Goal: Navigation & Orientation: Understand site structure

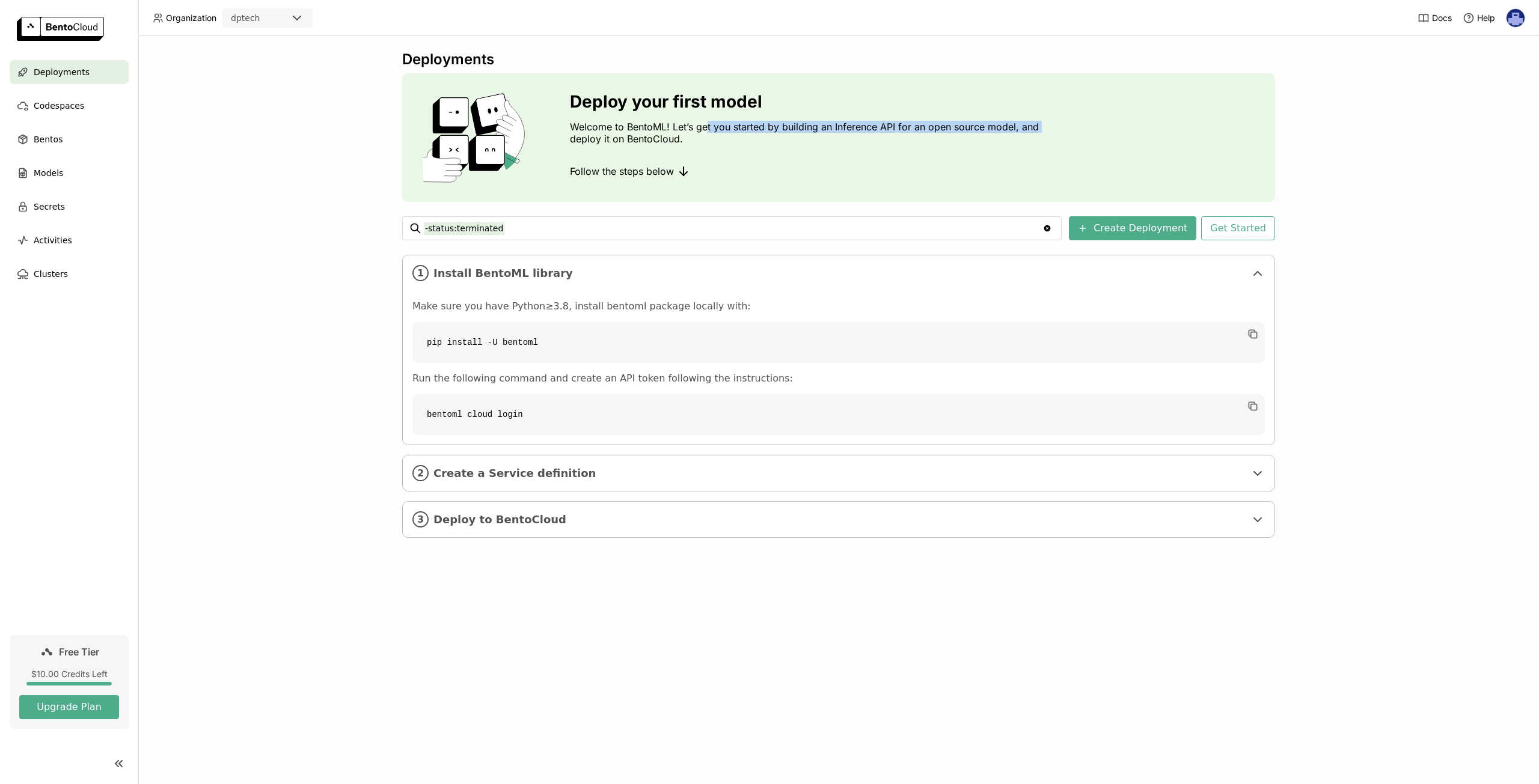
drag, startPoint x: 708, startPoint y: 130, endPoint x: 875, endPoint y: 119, distance: 167.4
click at [1046, 125] on div "Deploy your first model Welcome to BentoML! Let’s get you started by building a…" at bounding box center [839, 137] width 873 height 129
click at [528, 484] on div "2 Create a Service definition" at bounding box center [839, 473] width 872 height 36
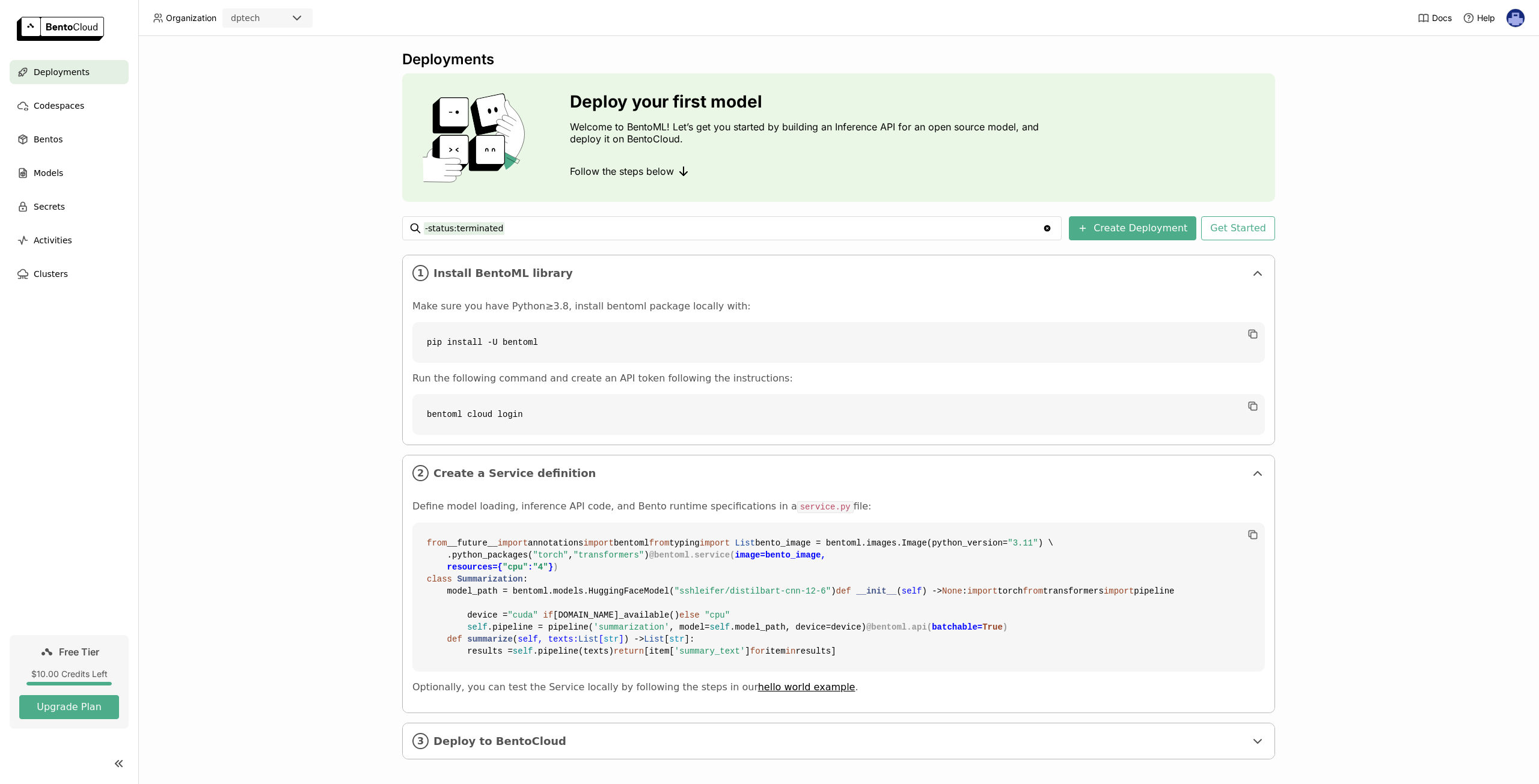
scroll to position [225, 0]
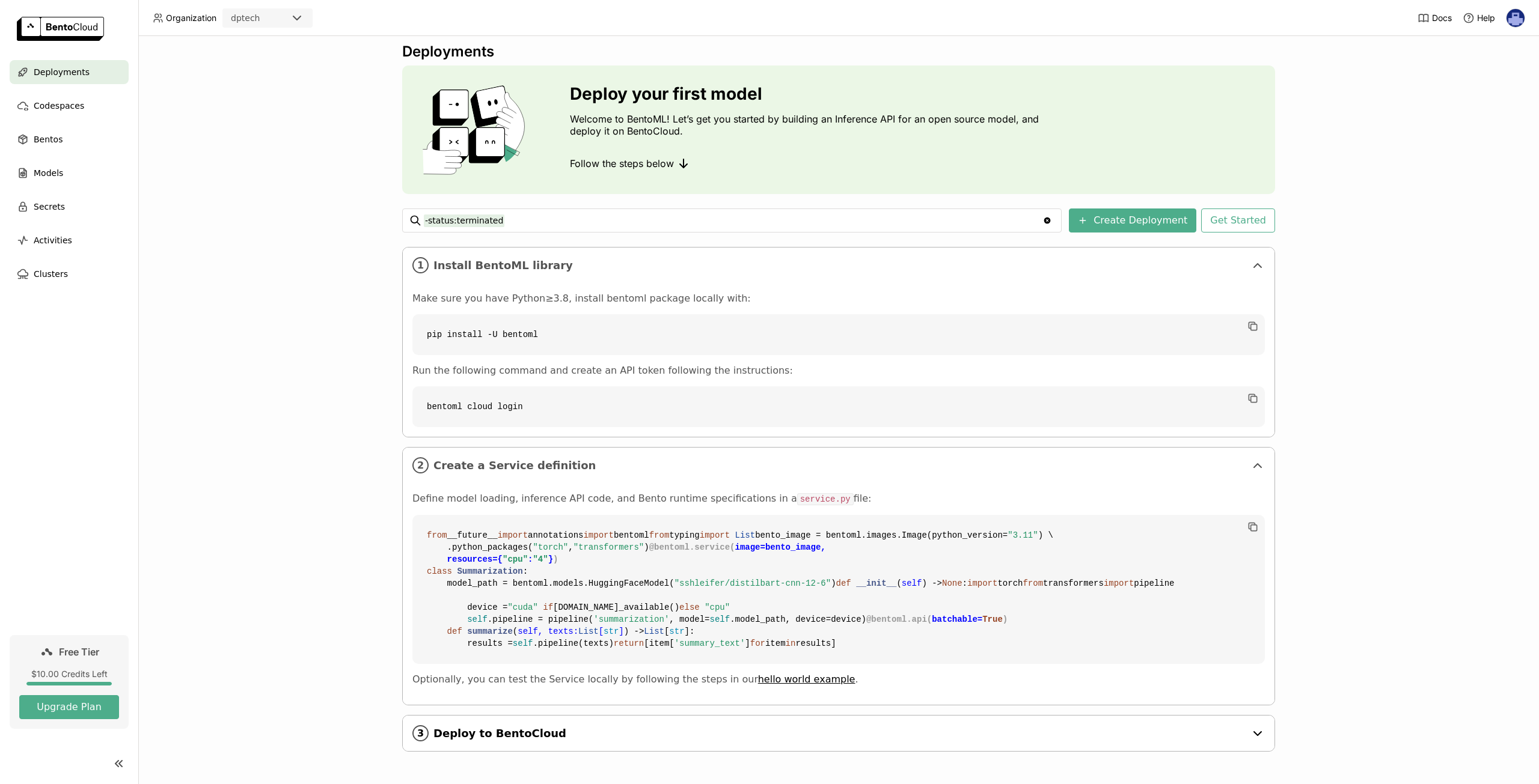
click at [564, 735] on span "Deploy to BentoCloud" at bounding box center [840, 734] width 812 height 14
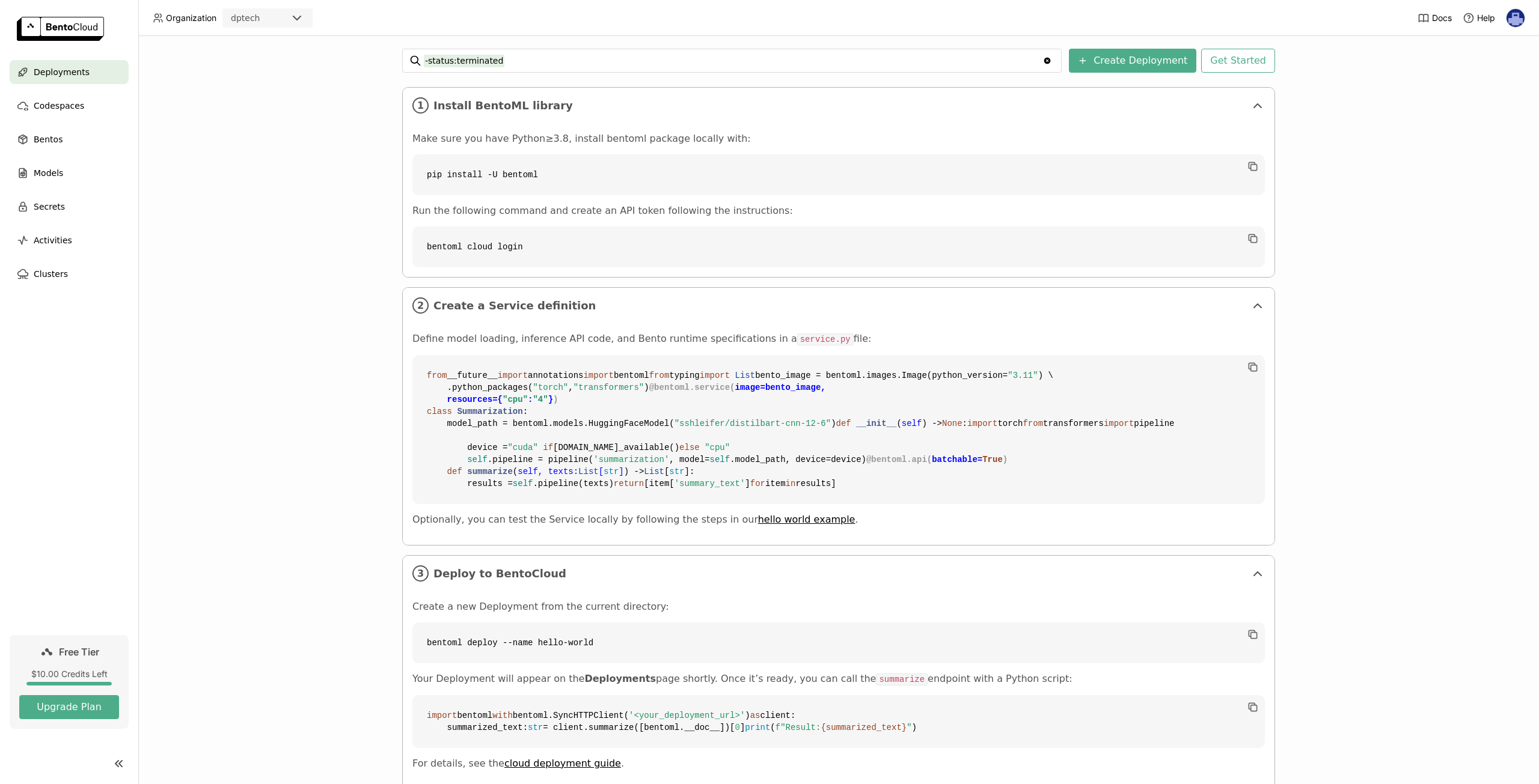
scroll to position [0, 0]
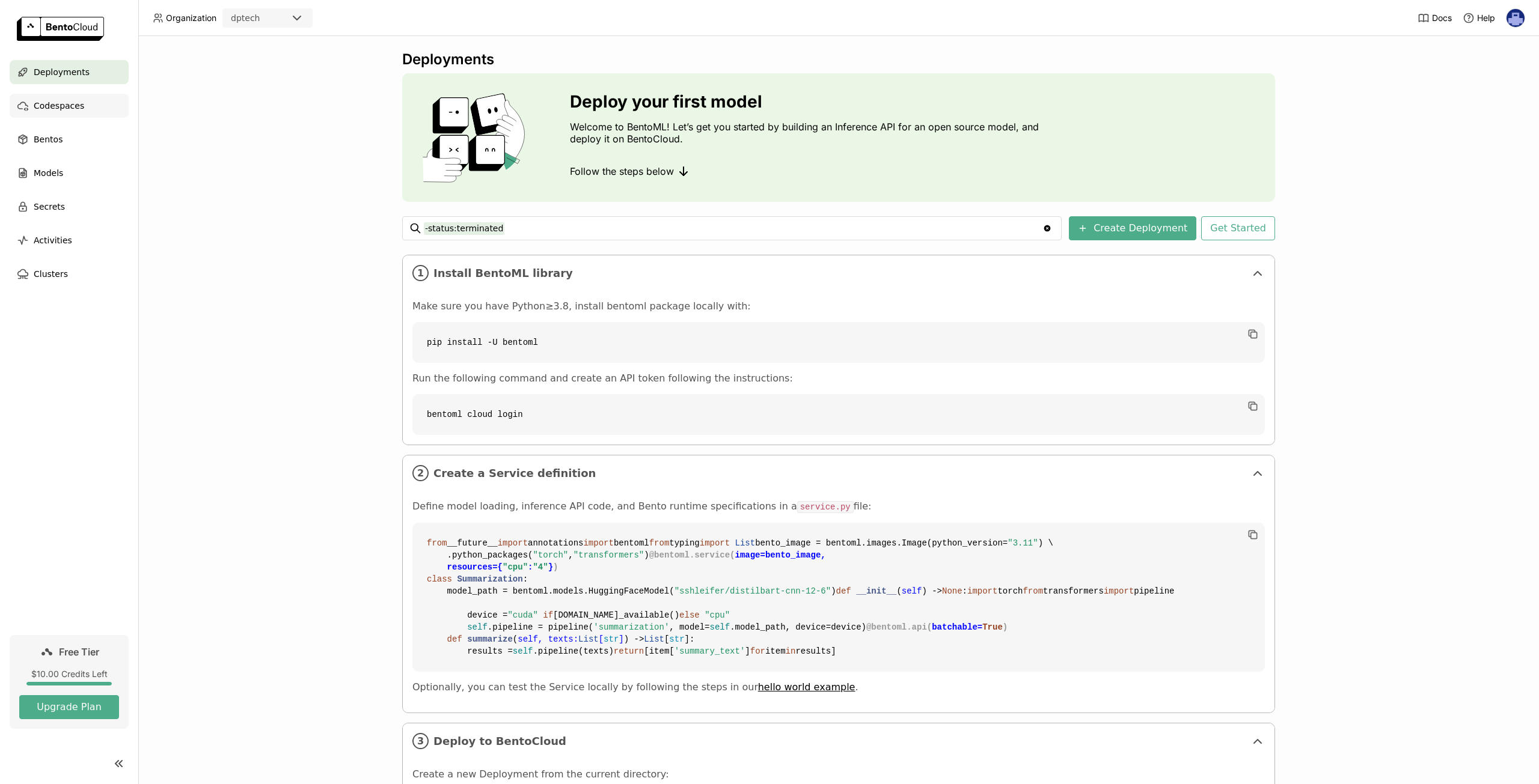
click at [65, 116] on div "Codespaces" at bounding box center [69, 105] width 119 height 24
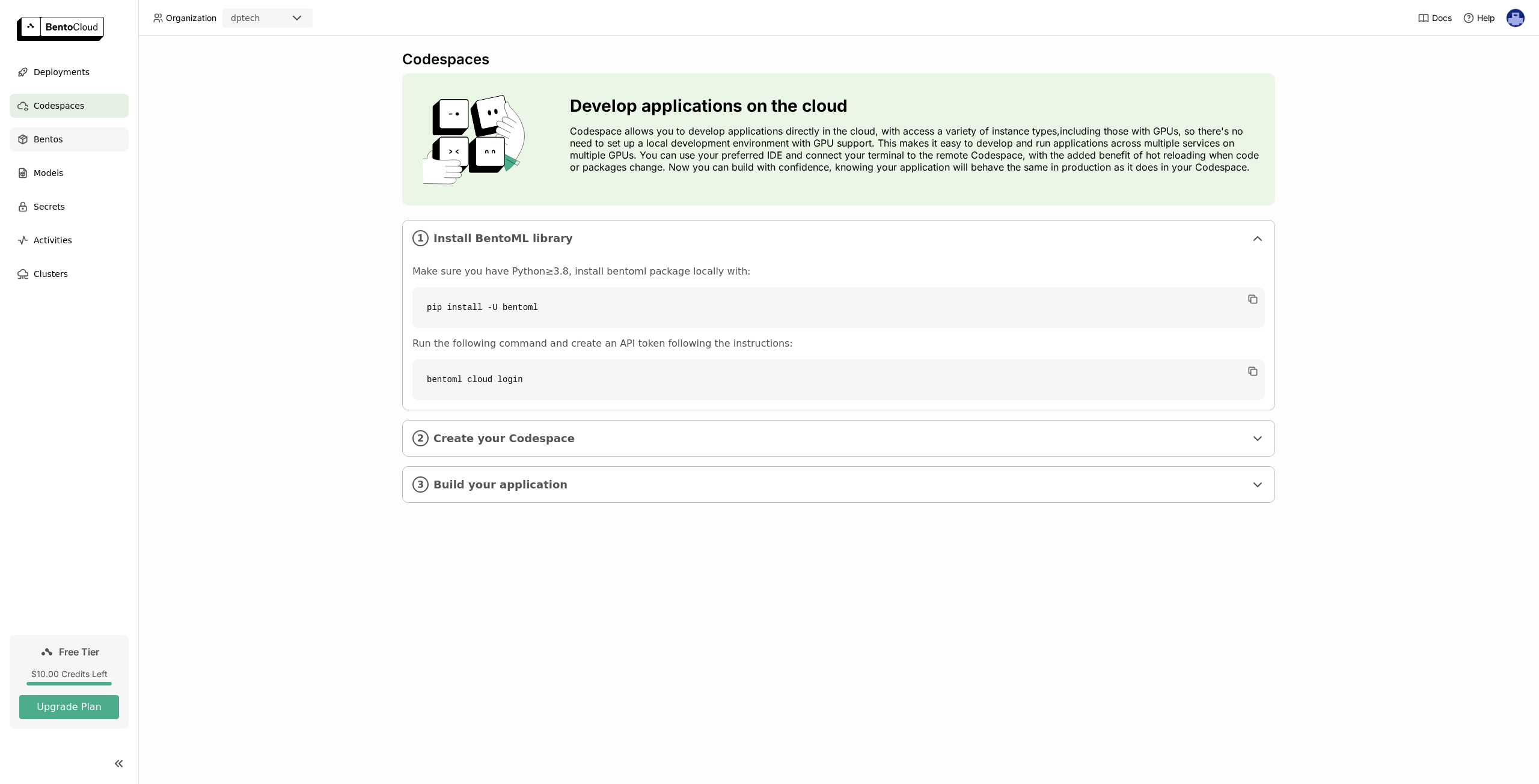
click at [76, 142] on div "Bentos" at bounding box center [69, 139] width 119 height 24
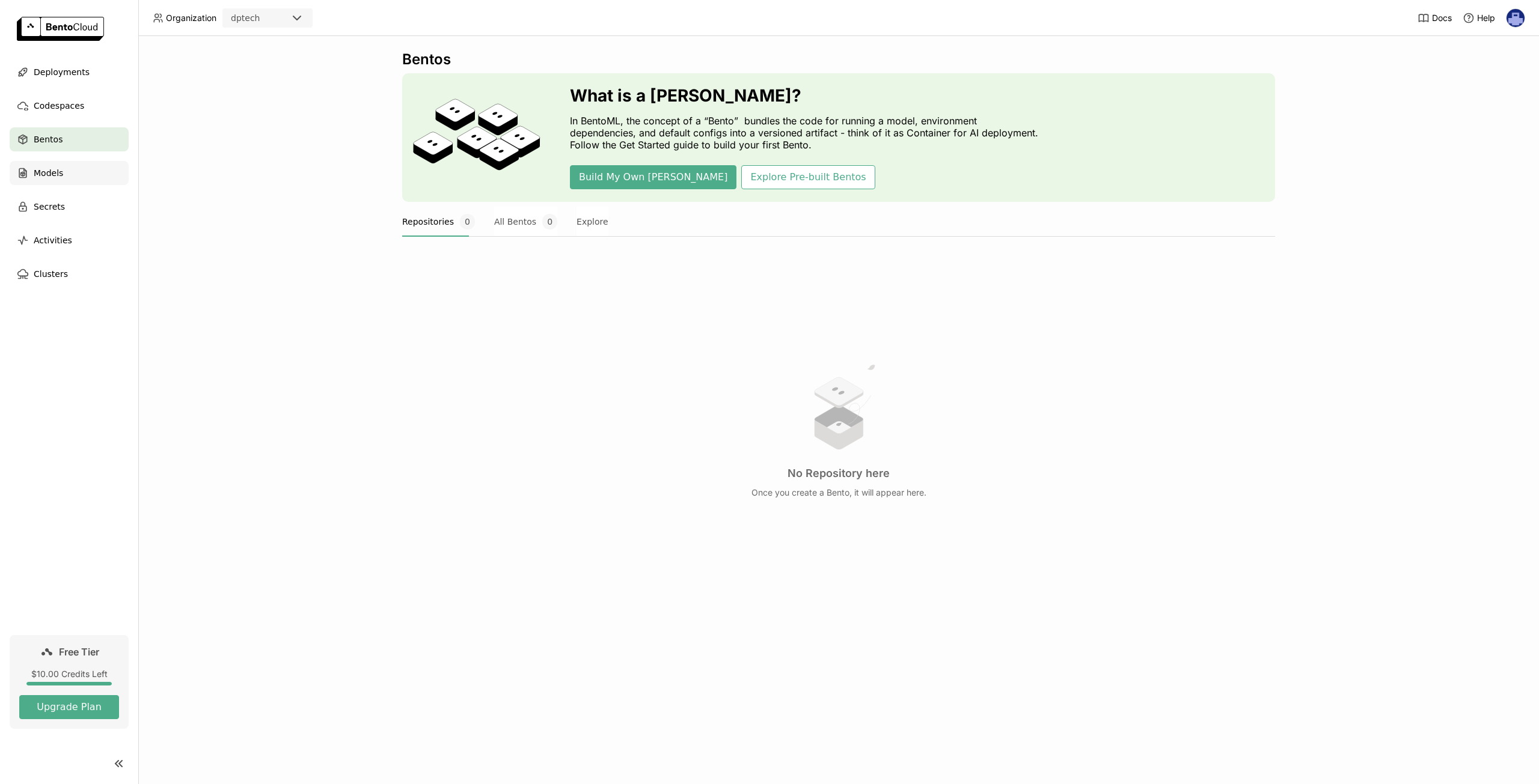
click at [69, 172] on div "Models" at bounding box center [69, 173] width 119 height 24
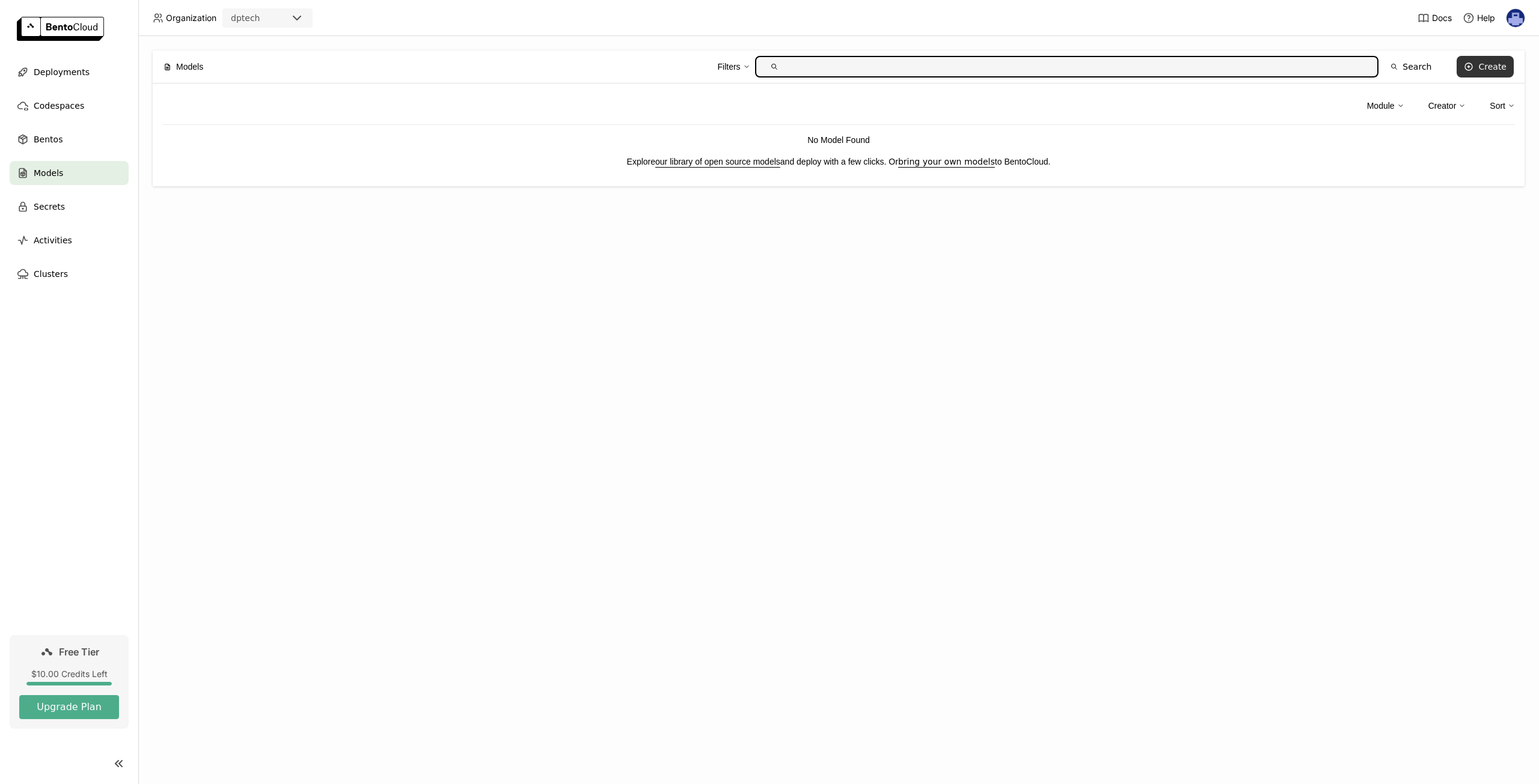
click at [1490, 64] on div "Create" at bounding box center [1492, 66] width 28 height 9
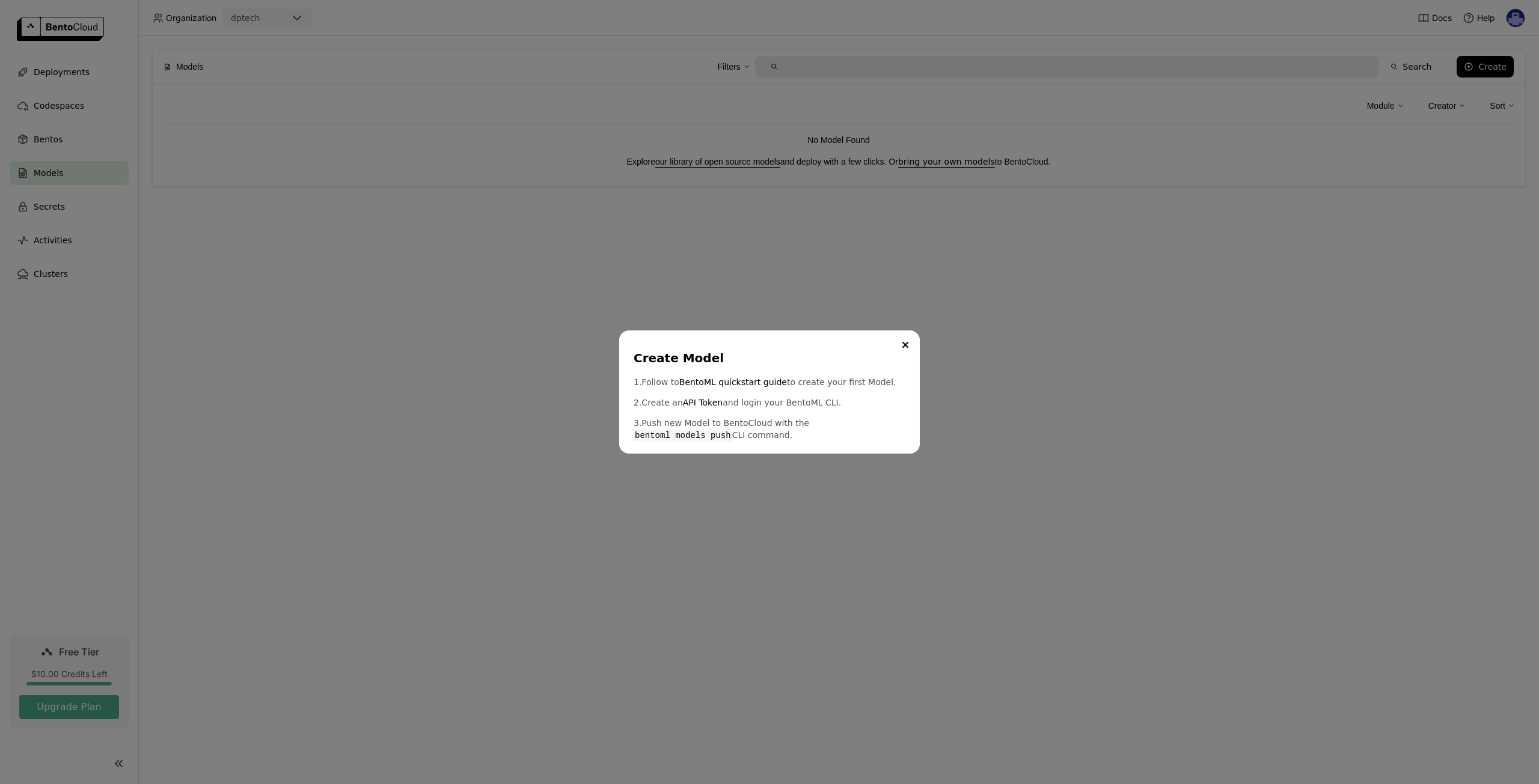
click at [367, 259] on div "Create Model 1. Follow to BentoML quickstart guide to create your first Model. …" at bounding box center [769, 392] width 1539 height 784
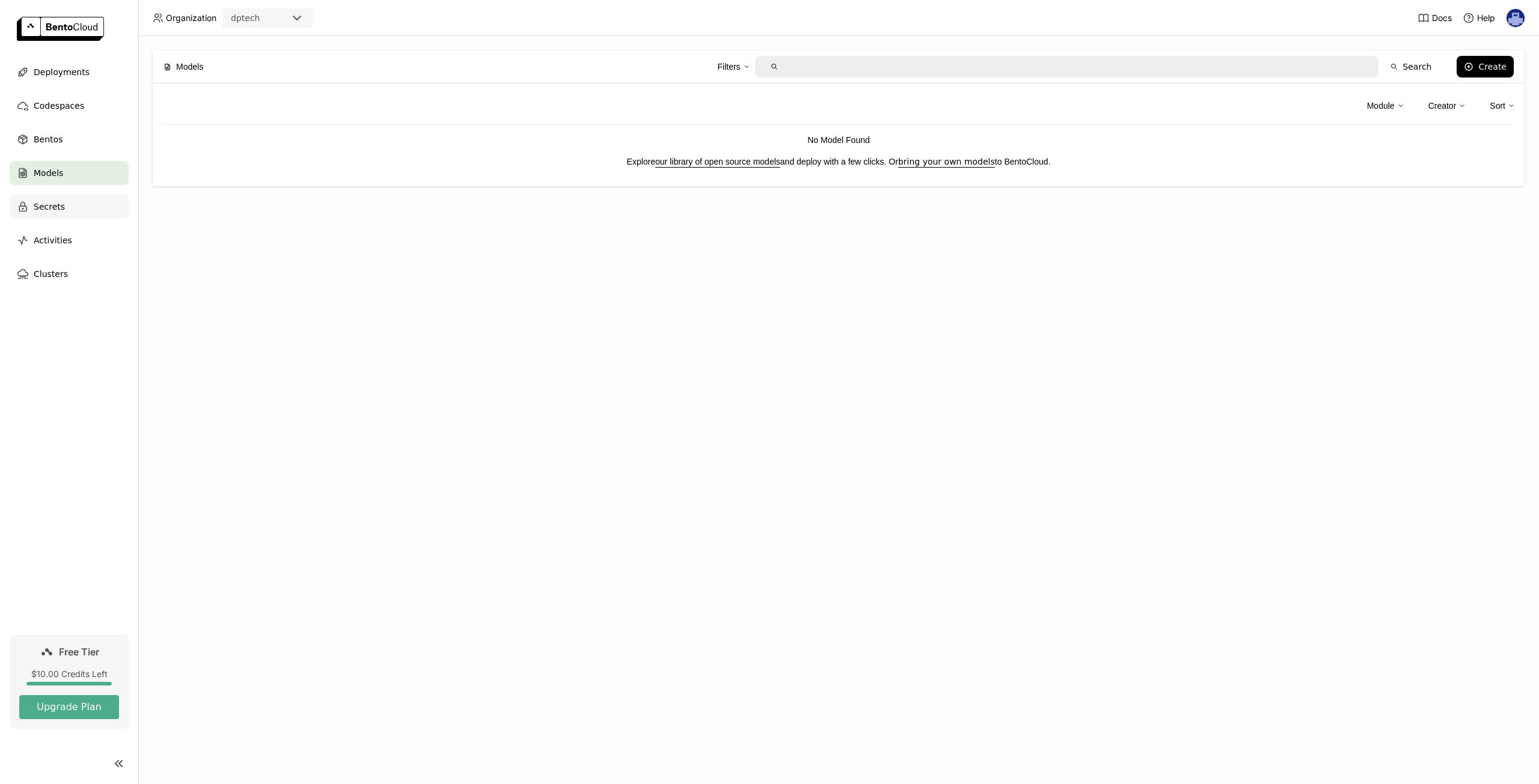
click at [48, 205] on span "Secrets" at bounding box center [49, 206] width 31 height 14
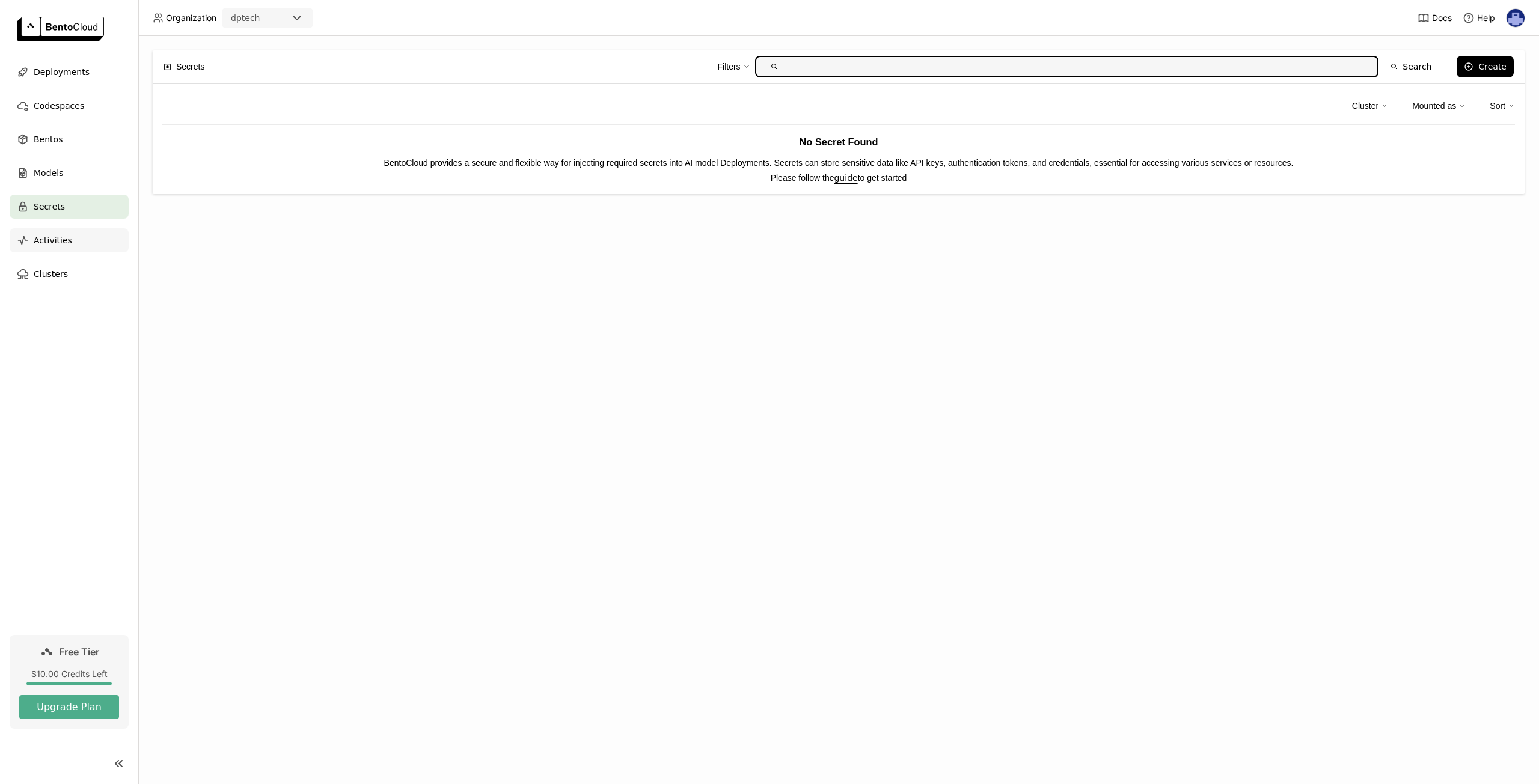
click at [68, 242] on div "Activities" at bounding box center [69, 240] width 119 height 24
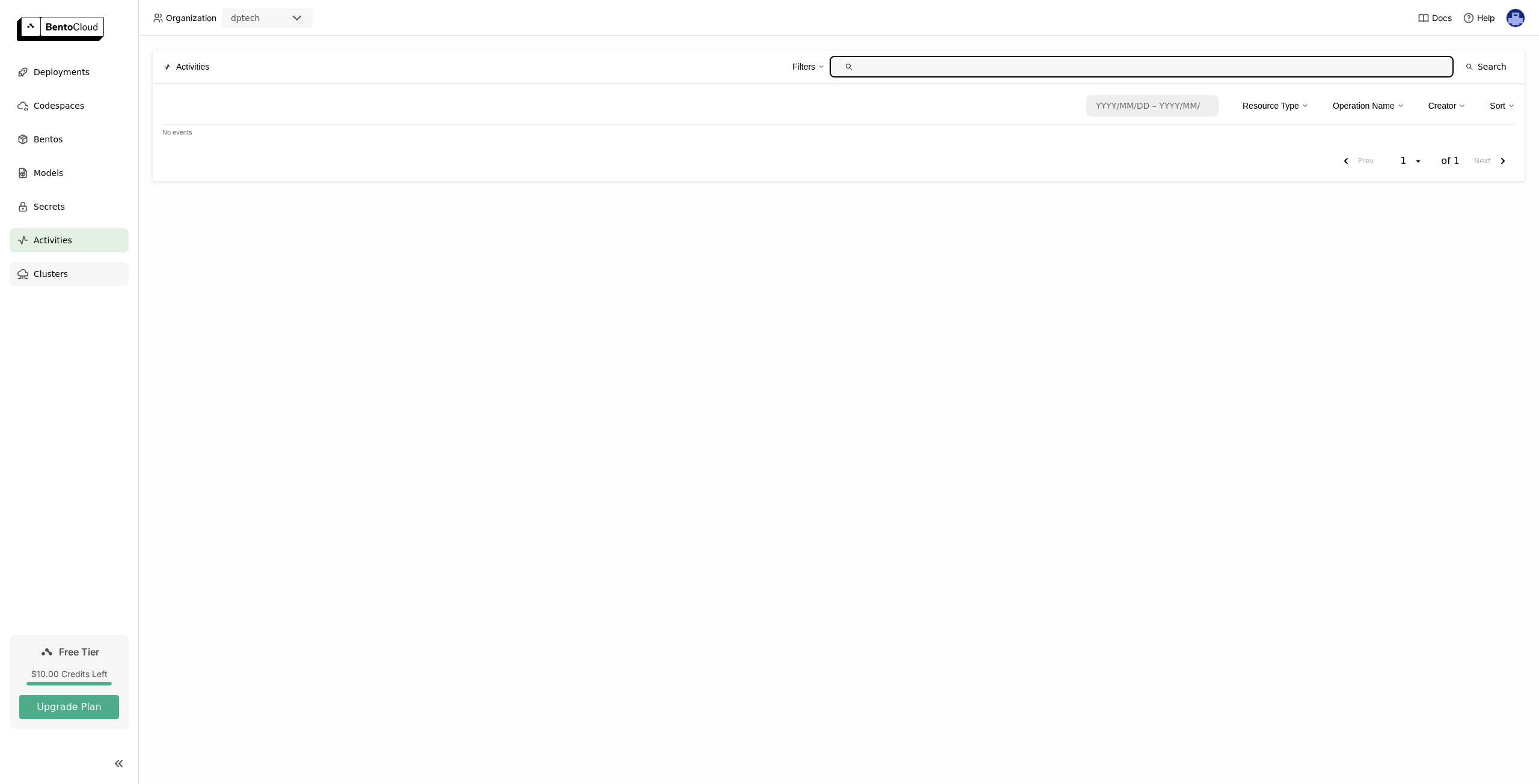
click at [67, 276] on div "Clusters" at bounding box center [69, 274] width 119 height 24
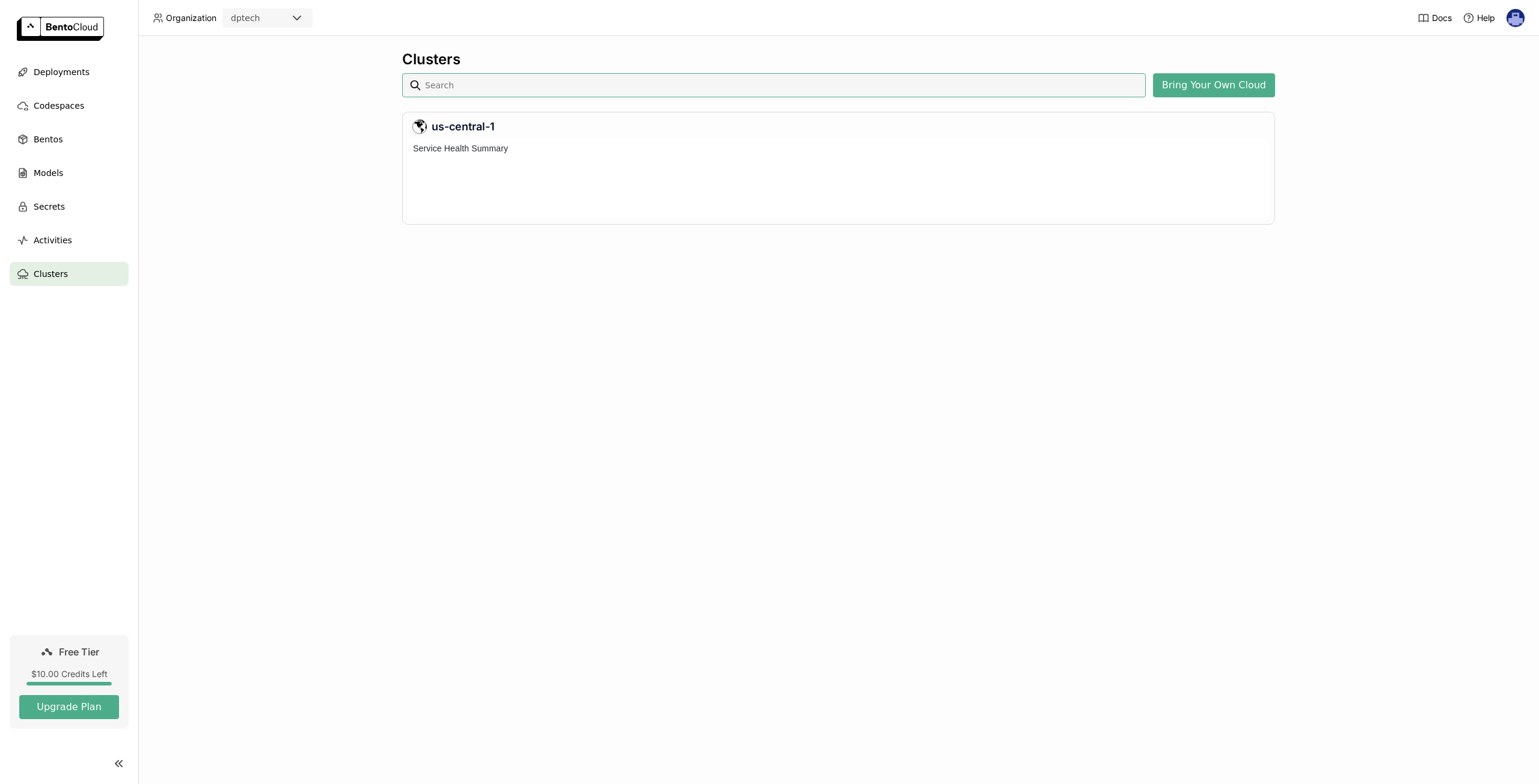
scroll to position [73, 857]
click at [1223, 71] on div "Clusters Bring Your Own Cloud us-central-1" at bounding box center [839, 146] width 873 height 193
click at [1217, 92] on button "Bring Your Own Cloud" at bounding box center [1214, 85] width 122 height 24
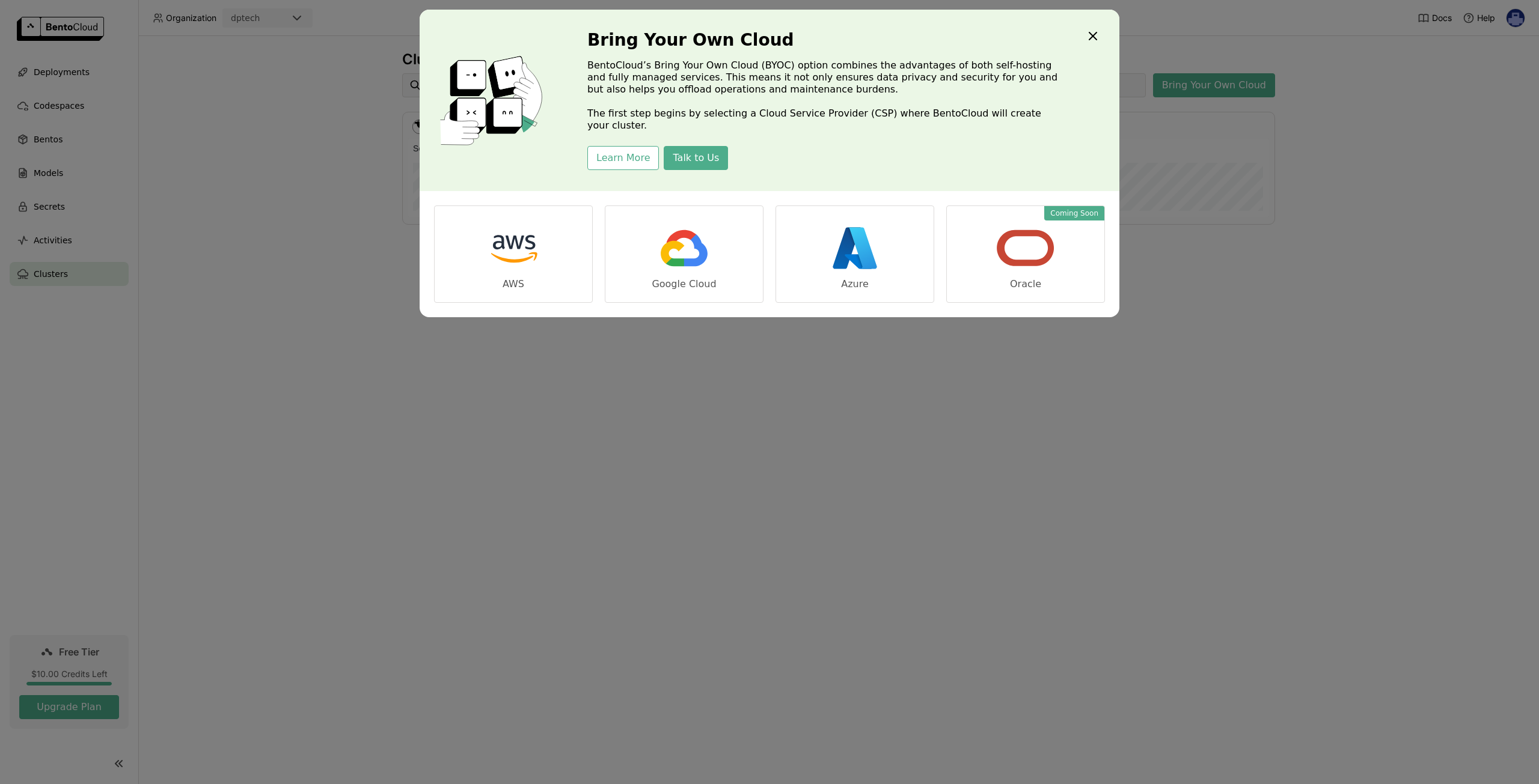
click at [1101, 32] on div "Bring Your Own Cloud BentoCloud’s Bring Your Own Cloud (BYOC) option combines t…" at bounding box center [769, 100] width 699 height 182
click at [1095, 36] on icon "Close" at bounding box center [1092, 36] width 14 height 14
